Goal: Information Seeking & Learning: Compare options

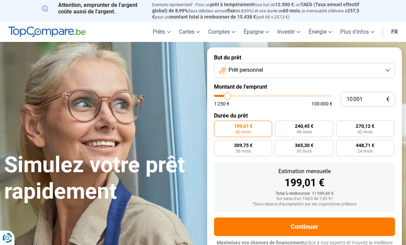
click at [82, 69] on div "Simulez votre prêt rapidement But du prêt Prêt personnel Montant de l'emprunt 1…" at bounding box center [203, 153] width 406 height 212
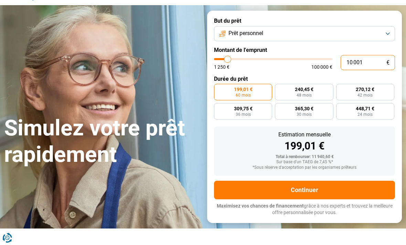
click at [373, 60] on input "10 001" at bounding box center [368, 62] width 54 height 15
type input "1 000"
type input "1250"
type input "100"
type input "1250"
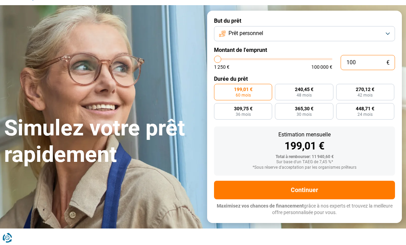
type input "10"
type input "1250"
type input "1"
type input "1250"
type input "0"
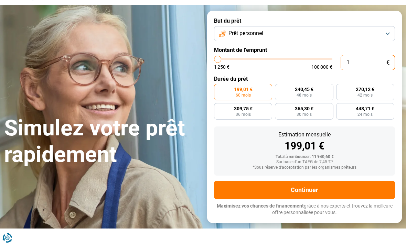
type input "1250"
type input "1 250"
type input "1250"
radio input "true"
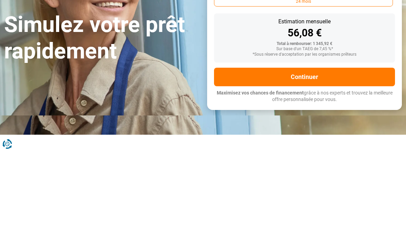
type input "12 503"
type input "12500"
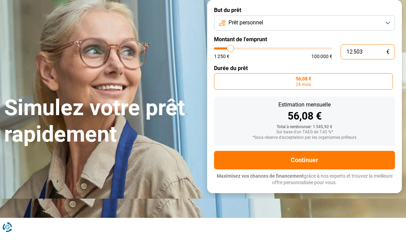
type input "125 030"
type input "100000"
type input "12 503"
type input "12500"
type input "1 250"
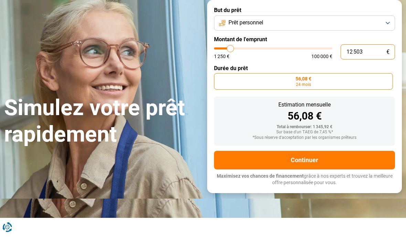
type input "1250"
type input "125"
type input "1250"
type input "12"
type input "1250"
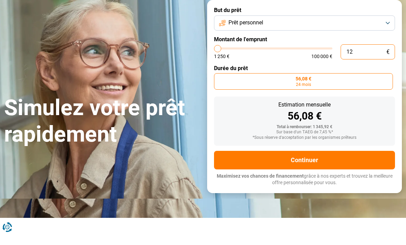
type input "1"
type input "1250"
type input "0"
type input "1250"
type input "1 250"
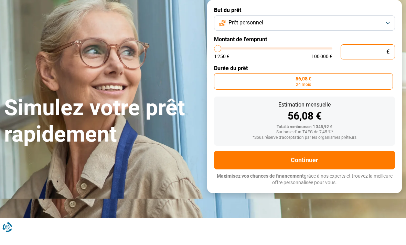
type input "1250"
type input "12 503"
type input "12500"
type input "125 030"
type input "100000"
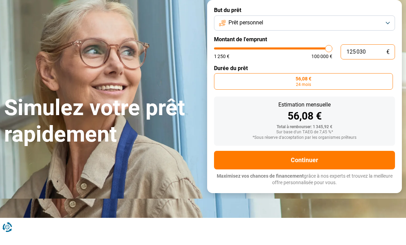
type input "12 503"
type input "12500"
type input "1 250"
type input "1250"
type input "125"
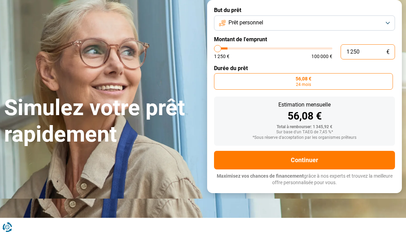
type input "1250"
type input "12"
type input "1250"
type input "1"
type input "1250"
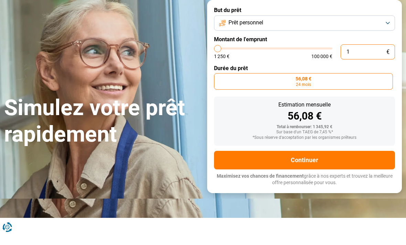
type input "0"
type input "1250"
type input "1 250"
type input "1250"
type input "125"
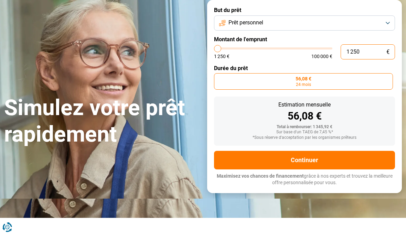
type input "1250"
type input "1 250"
type input "1250"
type input "4 250"
type input "4250"
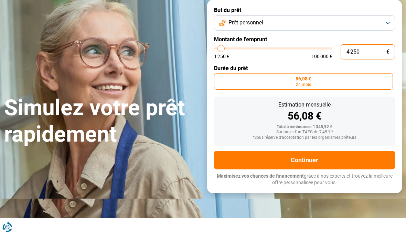
type input "4 500"
type input "4500"
type input "4 750"
type input "4750"
type input "5 000"
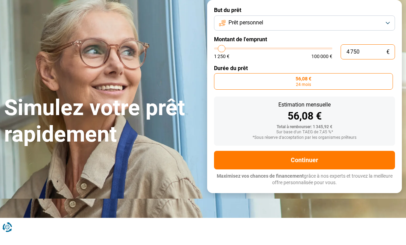
type input "5000"
type input "5 500"
type input "5500"
type input "5 750"
type input "5750"
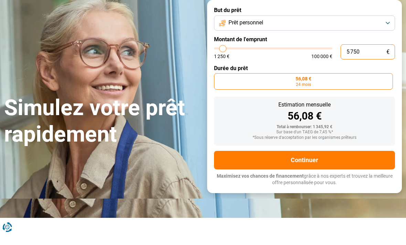
type input "6 000"
type input "6000"
type input "6 250"
type input "6250"
type input "6 750"
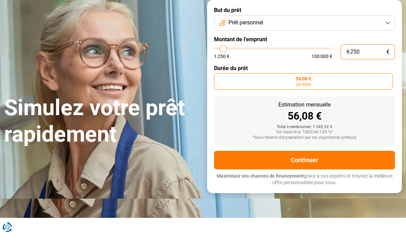
type input "6750"
type input "7 000"
type input "7000"
type input "7 250"
type input "7250"
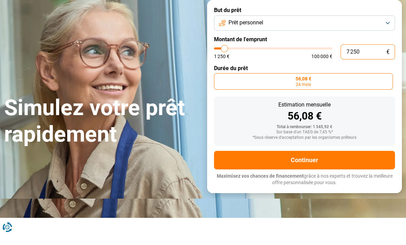
type input "7 500"
type input "7500"
type input "8 000"
type input "8000"
type input "8 250"
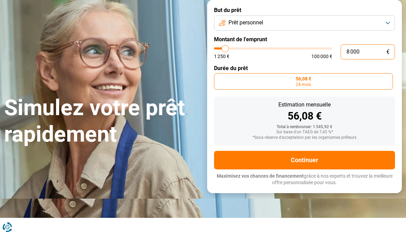
type input "8250"
type input "8 500"
type input "8500"
type input "8 750"
type input "8750"
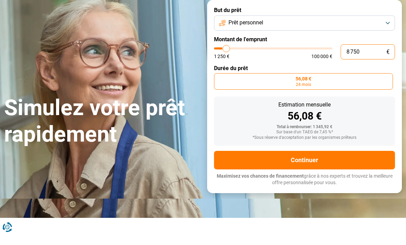
type input "9 000"
type input "9000"
type input "9 500"
type input "9500"
type input "9 750"
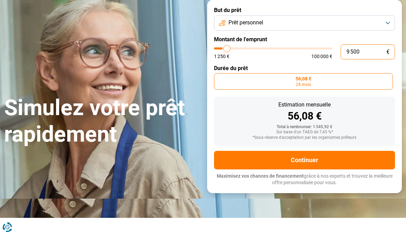
type input "9750"
type input "10 000"
type input "10000"
type input "10 250"
type input "10250"
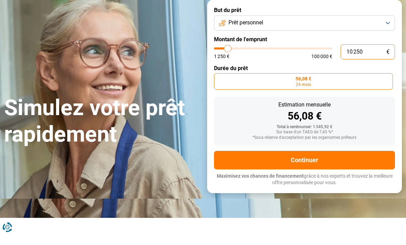
type input "10 750"
type input "10750"
type input "11 000"
type input "11000"
type input "11 250"
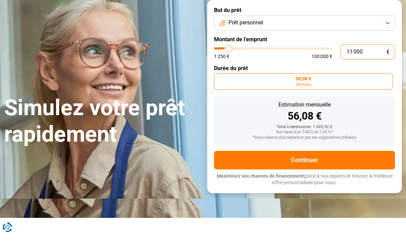
type input "11250"
type input "11 500"
type input "11500"
type input "12 000"
type input "12000"
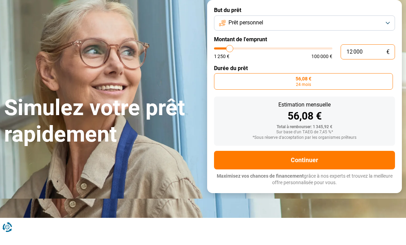
type input "12 250"
type input "12250"
radio input "false"
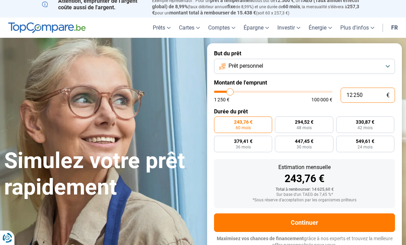
scroll to position [4, 0]
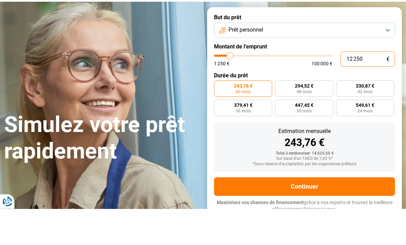
type input "1 225"
type input "1250"
type input "122"
type input "1250"
type input "12"
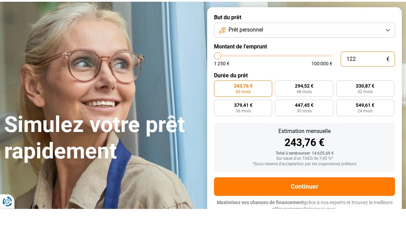
type input "1250"
type input "1"
type input "1250"
type input "0"
type input "1250"
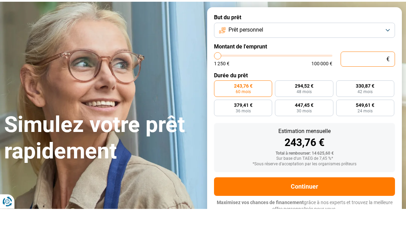
type input "5"
type input "1250"
type input "50"
type input "1250"
type input "500"
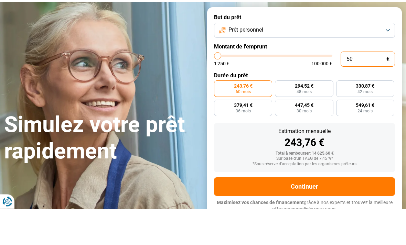
type input "1250"
type input "5 000"
type input "5000"
radio input "true"
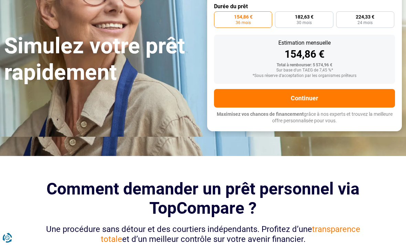
scroll to position [103, 0]
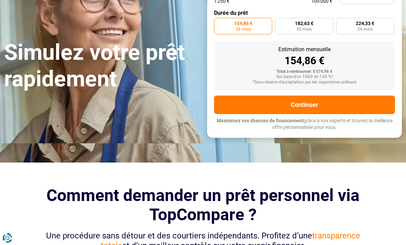
click at [349, 98] on button "Continuer" at bounding box center [304, 105] width 181 height 19
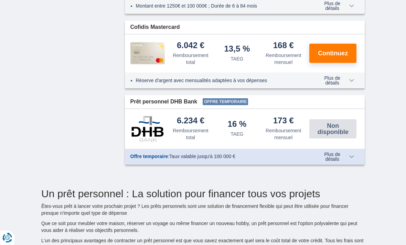
scroll to position [485, 0]
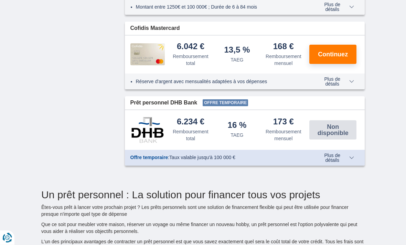
click at [350, 87] on span "Plus de détails" at bounding box center [336, 82] width 38 height 10
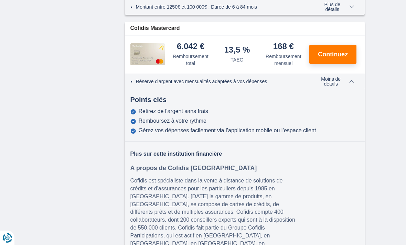
click at [350, 86] on span "Moins de détails" at bounding box center [334, 82] width 40 height 10
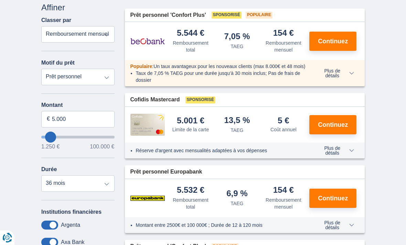
scroll to position [108, 0]
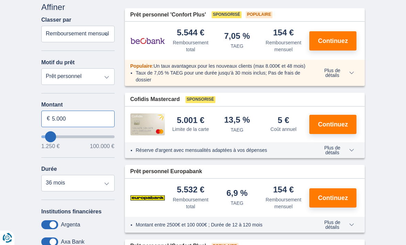
click at [79, 118] on input "5.000" at bounding box center [77, 119] width 73 height 17
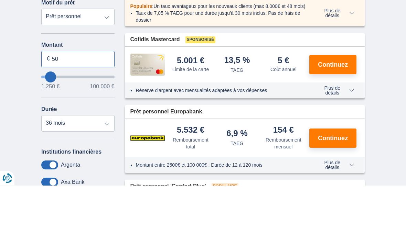
type input "5"
type input "4.000"
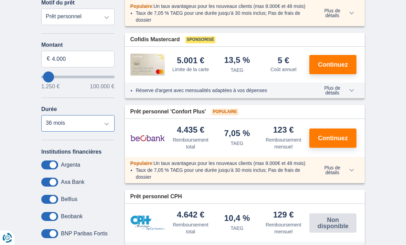
click at [71, 126] on select "12 mois 18 mois 24 mois 30 mois 36 mois" at bounding box center [77, 123] width 73 height 17
type input "4250"
select select "12"
click at [68, 61] on input "4.000" at bounding box center [77, 59] width 73 height 17
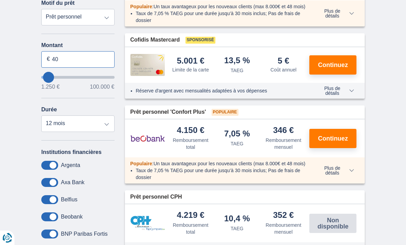
type input "4"
type input "3.000"
type input "3250"
select select "30"
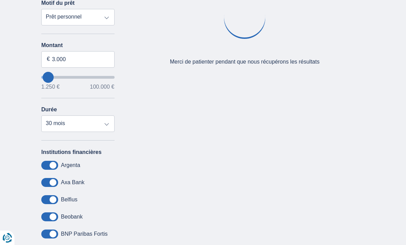
scroll to position [168, 0]
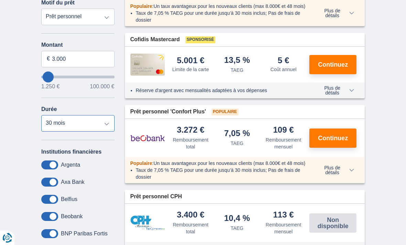
click at [58, 130] on select "12 mois 18 mois 24 mois 30 mois" at bounding box center [77, 123] width 73 height 17
type input "3250"
select select "12"
click at [77, 63] on input "3.000" at bounding box center [77, 59] width 73 height 17
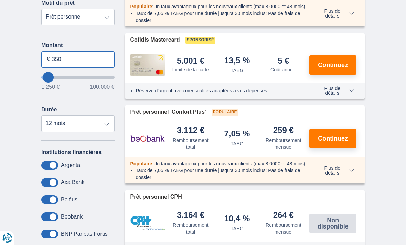
type input "3.500"
type input "3250"
select select "30"
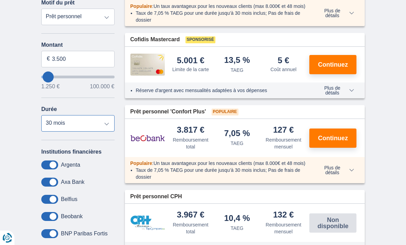
click at [54, 127] on select "12 mois 18 mois 24 mois 30 mois" at bounding box center [77, 123] width 73 height 17
type input "3250"
select select "12"
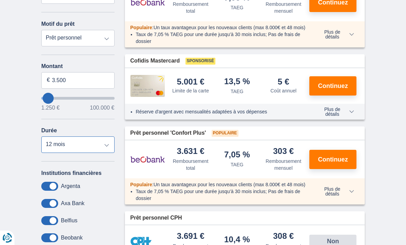
scroll to position [146, 0]
